Goal: Information Seeking & Learning: Learn about a topic

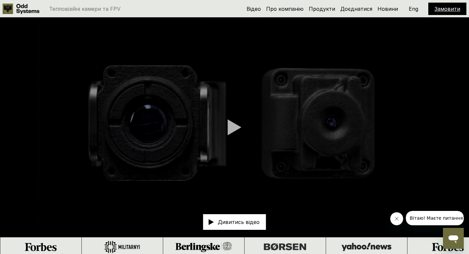
click at [364, 40] on video at bounding box center [234, 127] width 469 height 219
click at [374, 29] on video at bounding box center [234, 127] width 469 height 219
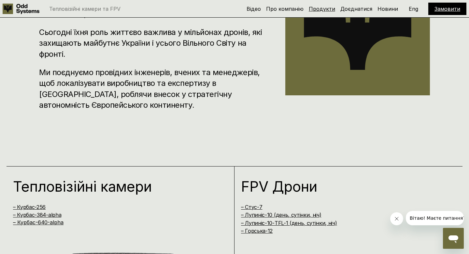
click at [332, 11] on link "Продукти" at bounding box center [322, 9] width 26 height 7
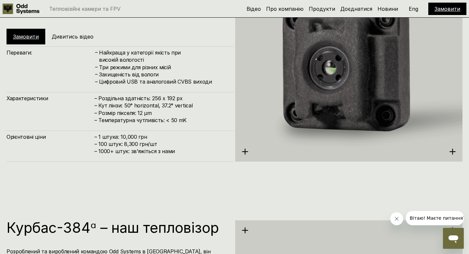
scroll to position [841, 0]
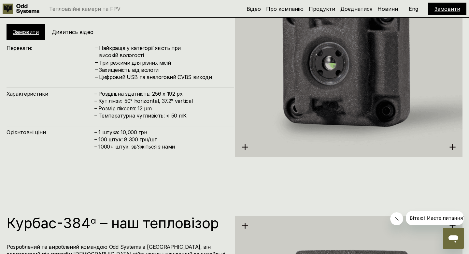
drag, startPoint x: 144, startPoint y: 108, endPoint x: 159, endPoint y: 108, distance: 15.0
click at [159, 108] on h4 "– Роздільна здатність: 256 x 192 px – Кут лінзи: 50° horizontal, 37.2° vertical…" at bounding box center [161, 104] width 133 height 29
copy h4 "µm"
click at [167, 127] on div "Орієнтовні ціни – 1 штука: 10,000 грн – 100 штук: 8,300 грн/шт – ⁠1000+ штук: з…" at bounding box center [120, 141] width 227 height 31
click at [164, 138] on h4 "– 1 штука: 10,000 грн – 100 штук: 8,300 грн/шт – ⁠1000+ штук: звʼяжіться з нами" at bounding box center [161, 139] width 133 height 22
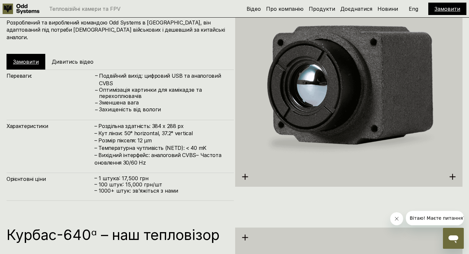
scroll to position [1071, 0]
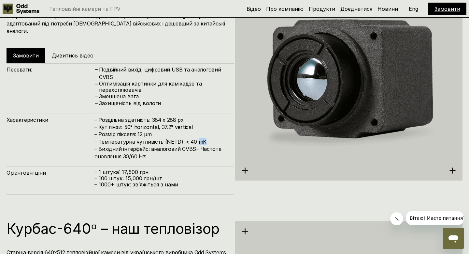
drag, startPoint x: 203, startPoint y: 132, endPoint x: 195, endPoint y: 132, distance: 7.5
click at [195, 132] on h4 "– Роздільна здатність: 384 x 288 px – Кут лінзи: 50° horizontal, 37.2° vertical…" at bounding box center [161, 138] width 133 height 44
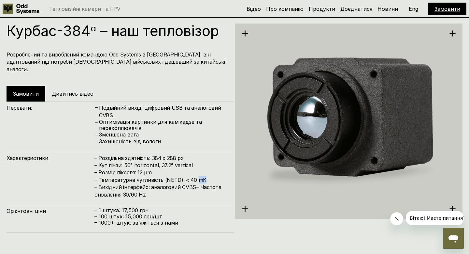
scroll to position [1046, 0]
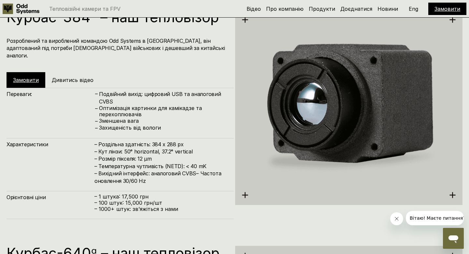
click at [170, 163] on h4 "– Роздільна здатність: 384 x 288 px – Кут лінзи: 50° horizontal, 37.2° vertical…" at bounding box center [161, 162] width 133 height 44
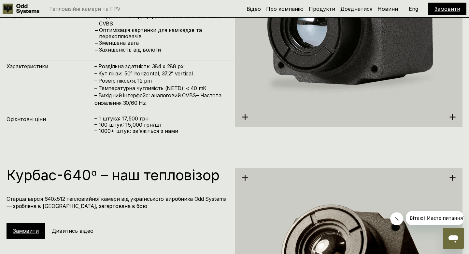
scroll to position [1125, 0]
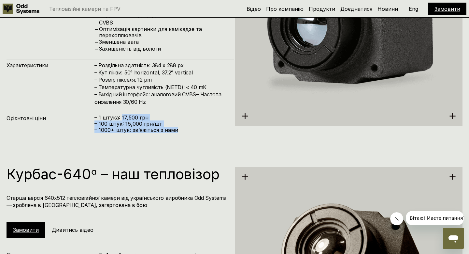
drag, startPoint x: 120, startPoint y: 111, endPoint x: 182, endPoint y: 123, distance: 63.4
click at [182, 123] on div "– 1 штука: 17,500 грн – 100 штук: 15,000 грн/шт – ⁠1000+ штук: звʼяжіться з нами" at bounding box center [161, 123] width 133 height 19
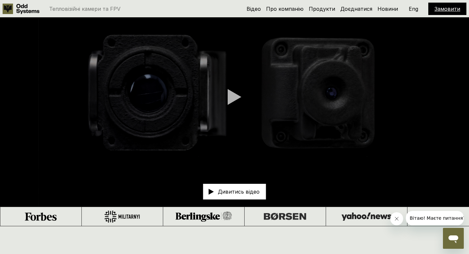
scroll to position [0, 0]
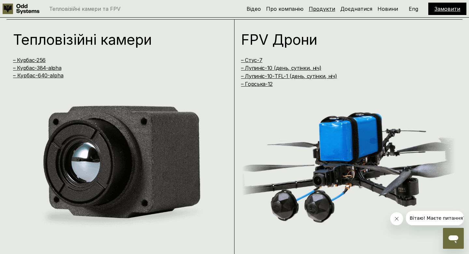
click at [321, 11] on link "Продукти" at bounding box center [322, 9] width 26 height 7
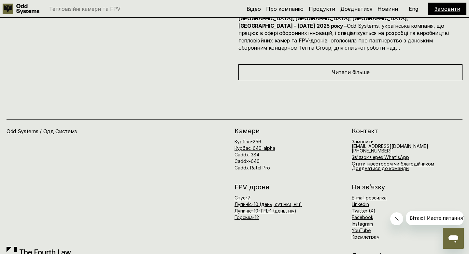
scroll to position [3031, 0]
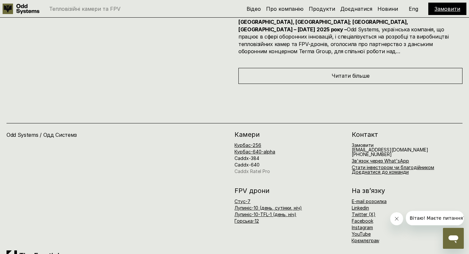
click at [254, 168] on link "Caddx Ratel Pro" at bounding box center [253, 171] width 36 height 6
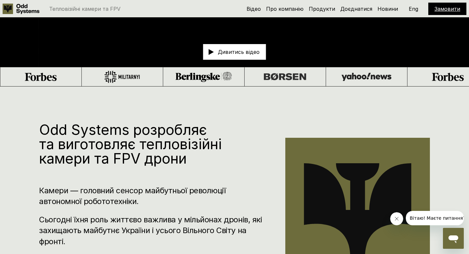
scroll to position [258, 0]
